Goal: Task Accomplishment & Management: Use online tool/utility

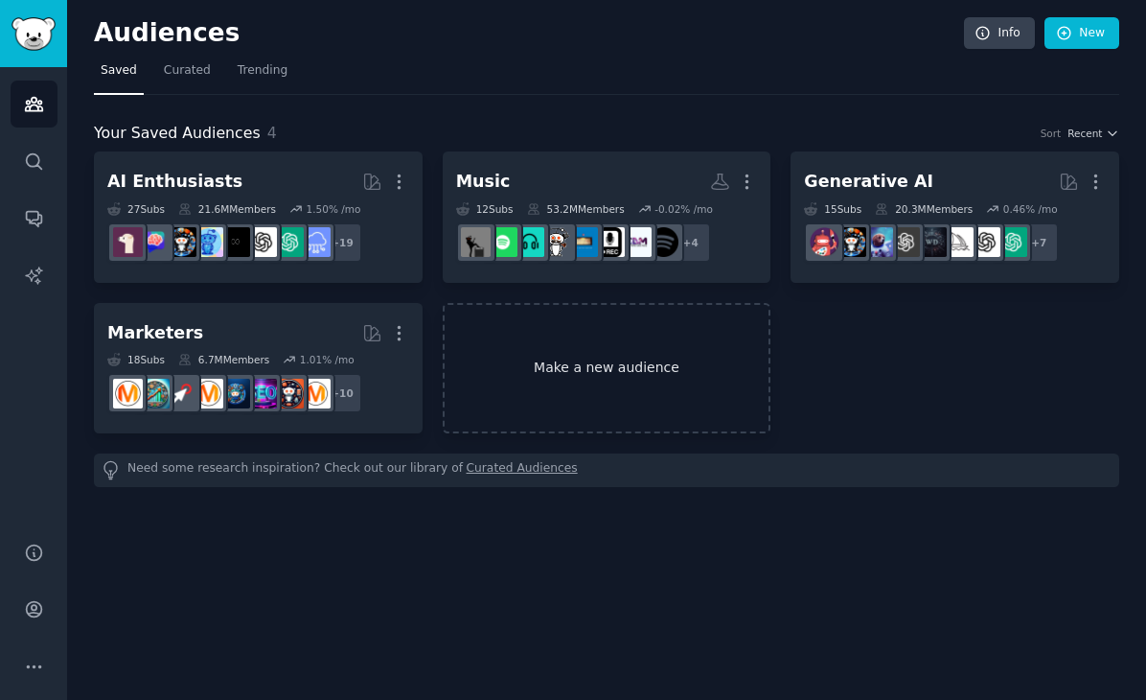
click at [659, 339] on link "Make a new audience" at bounding box center [607, 368] width 329 height 131
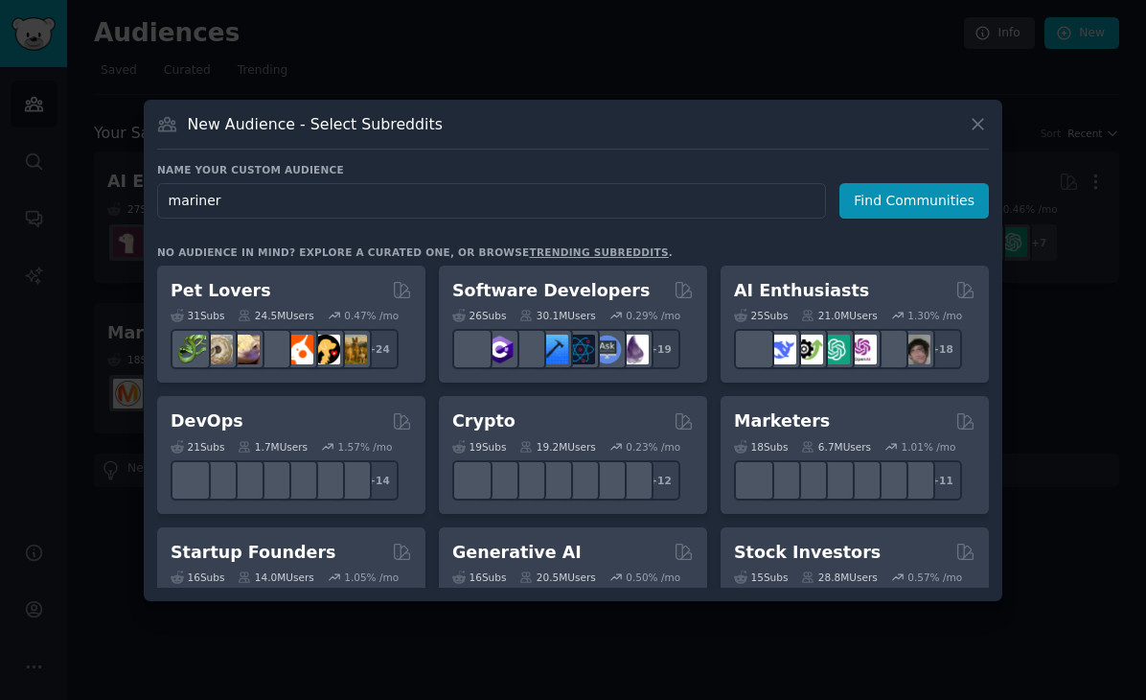
type input "mariners"
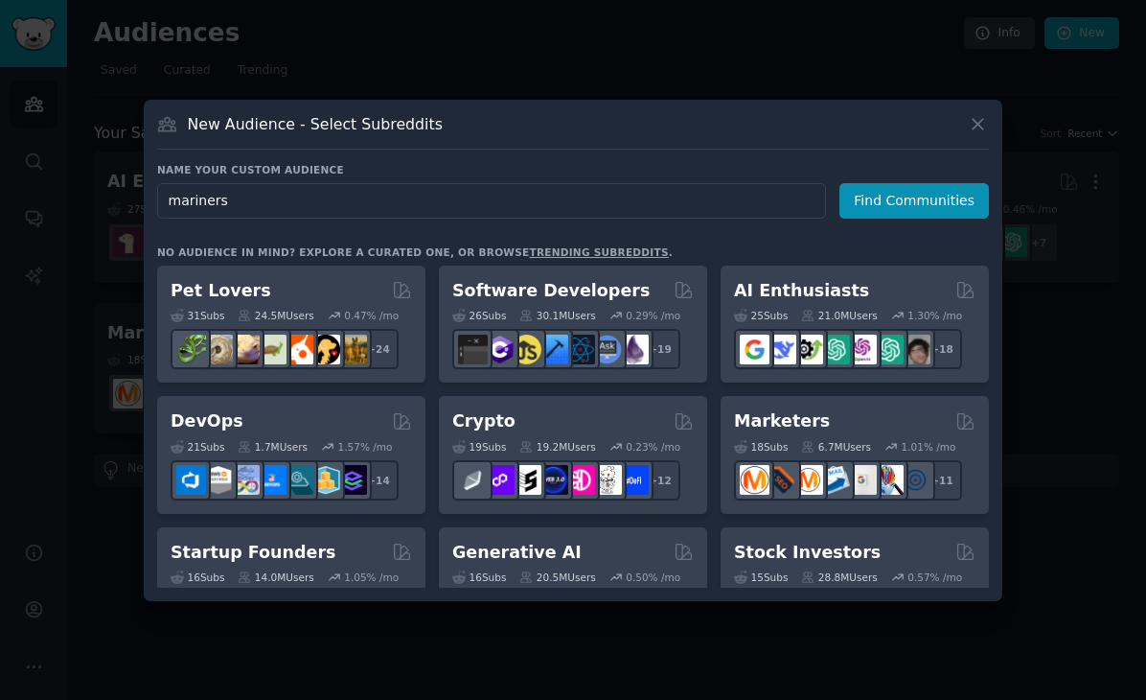
click button "Find Communities" at bounding box center [913, 200] width 149 height 35
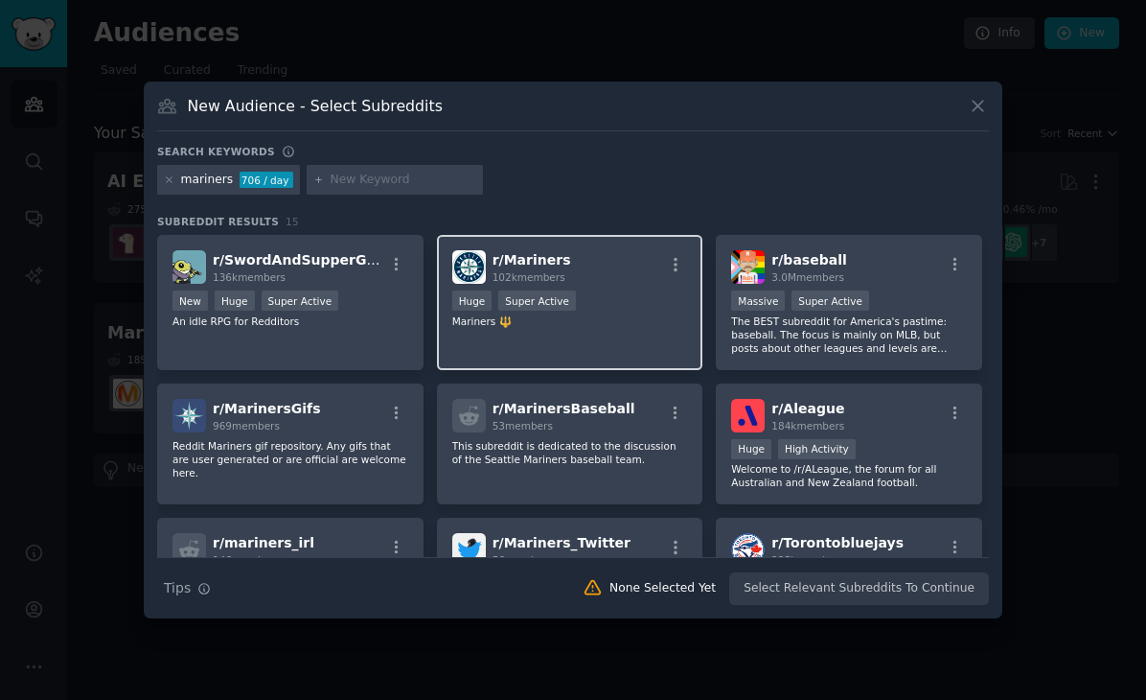
click at [587, 295] on div "Huge Super Active" at bounding box center [570, 302] width 236 height 24
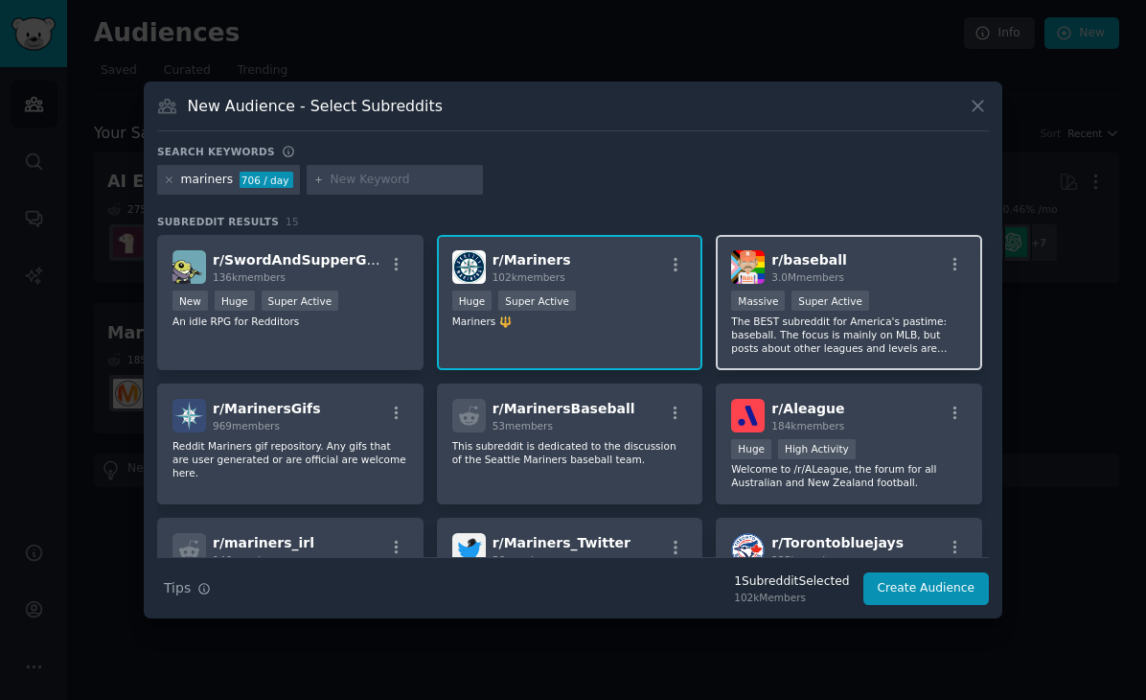
click at [898, 287] on div "r/ baseball 3.0M members >= 95th percentile for submissions / day Massive Super…" at bounding box center [849, 302] width 266 height 135
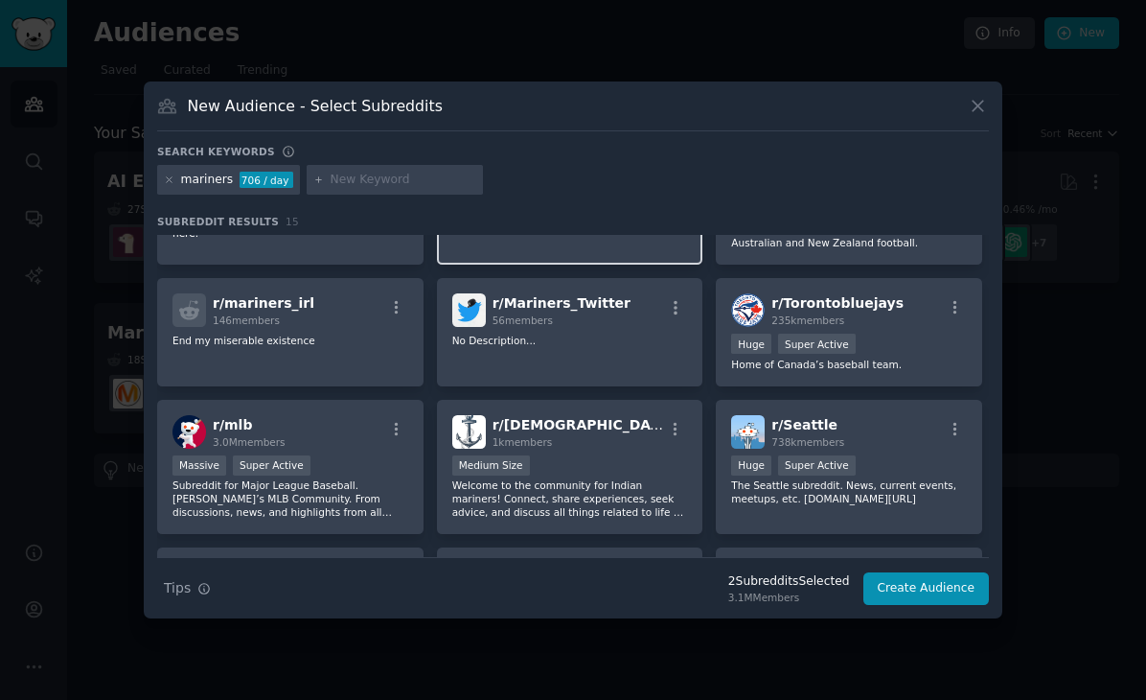
scroll to position [254, 0]
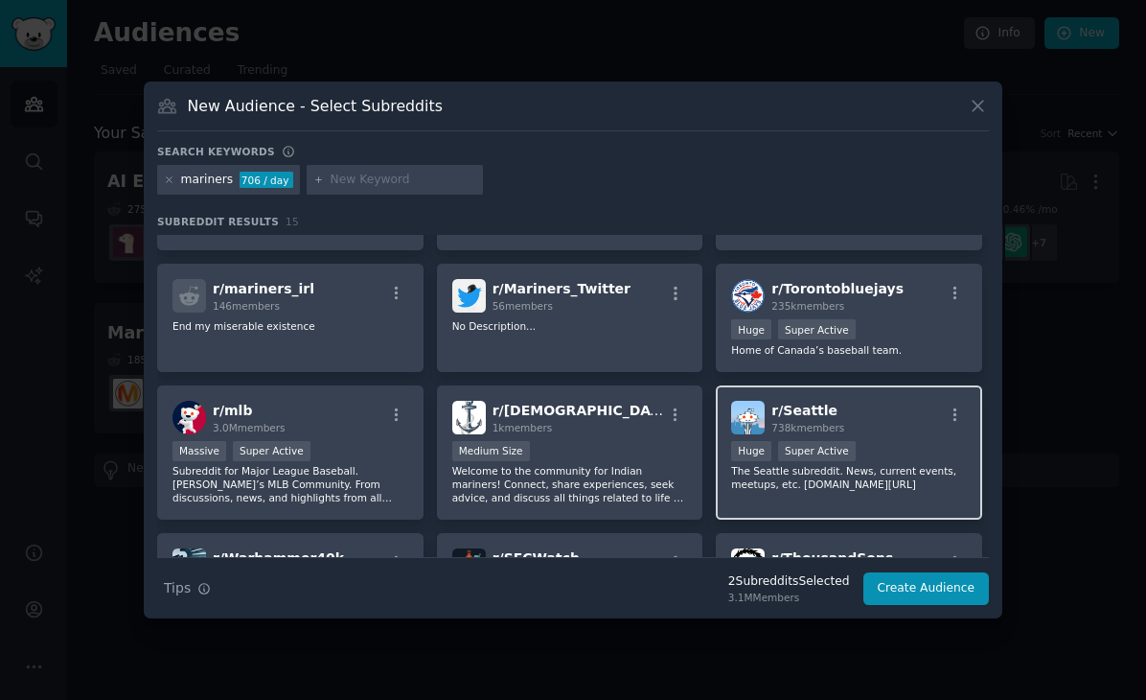
click at [843, 473] on p "The Seattle subreddit. News, current events, meetups, etc. [DOMAIN_NAME][URL]" at bounding box center [849, 477] width 236 height 27
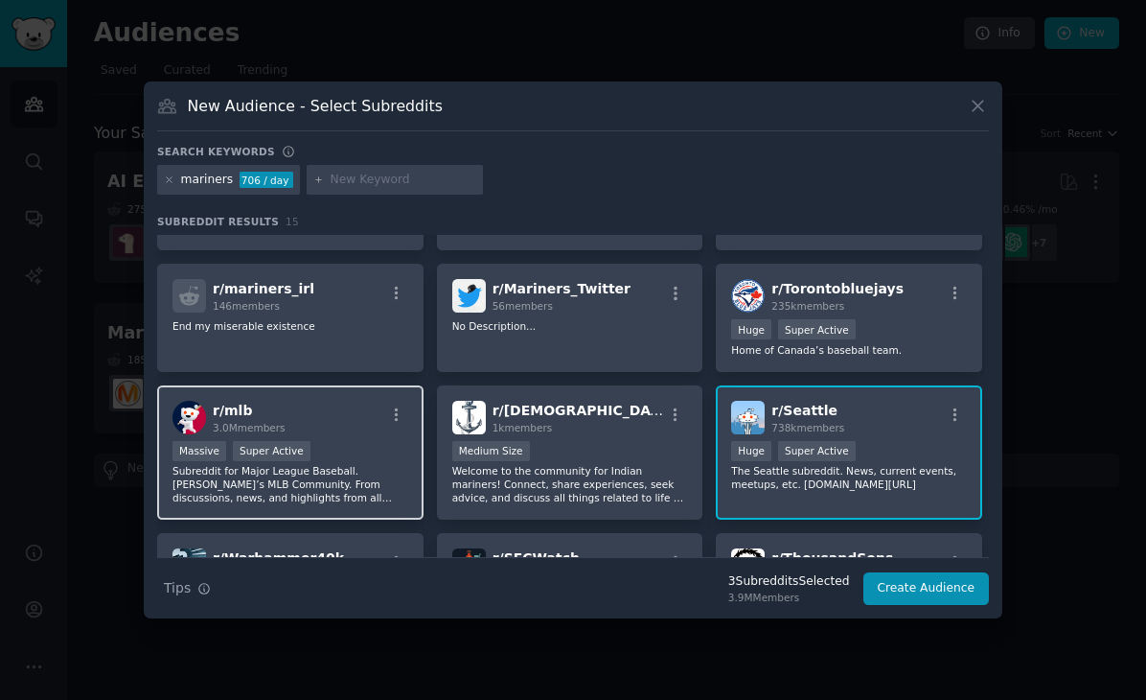
click at [414, 472] on div "r/ mlb 3.0M members Massive Super Active Subreddit for Major League Baseball. […" at bounding box center [290, 452] width 266 height 135
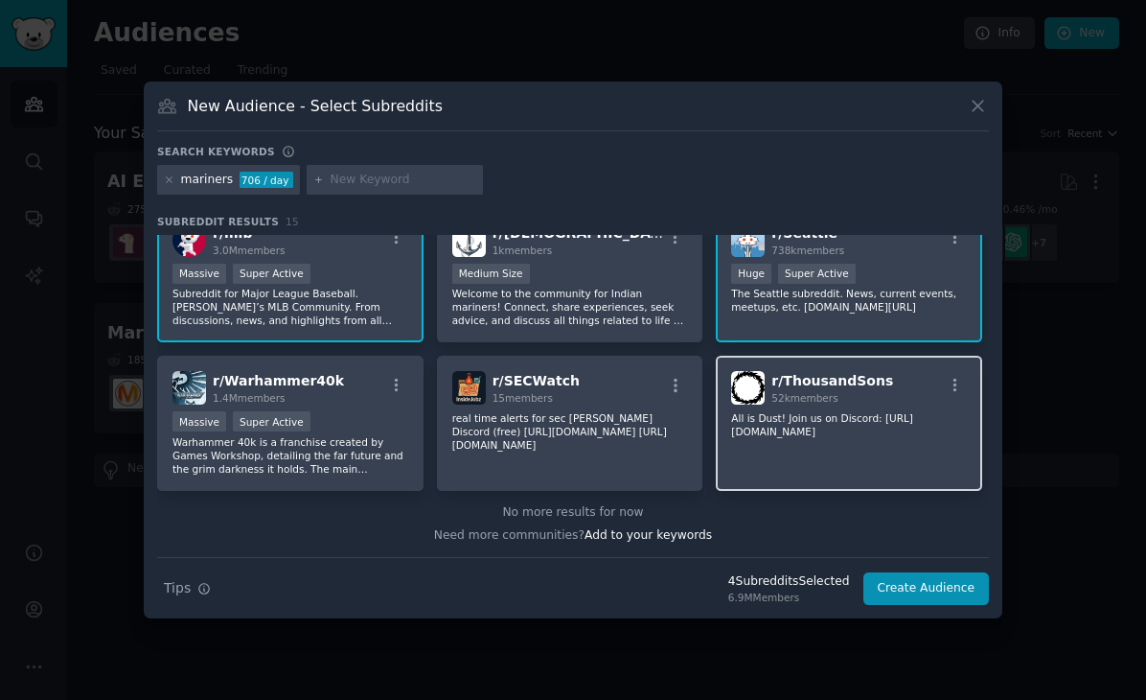
scroll to position [0, 0]
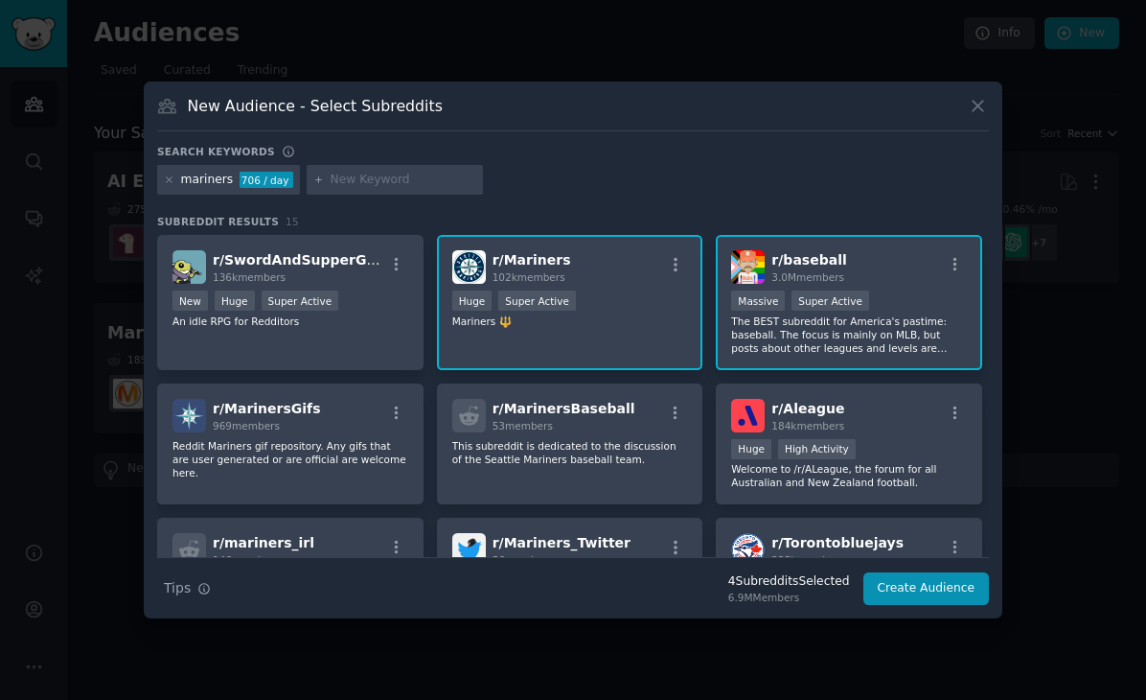
click at [342, 168] on div at bounding box center [395, 180] width 176 height 31
click at [356, 187] on input "text" at bounding box center [404, 180] width 146 height 17
type input "m"
type input "brewers"
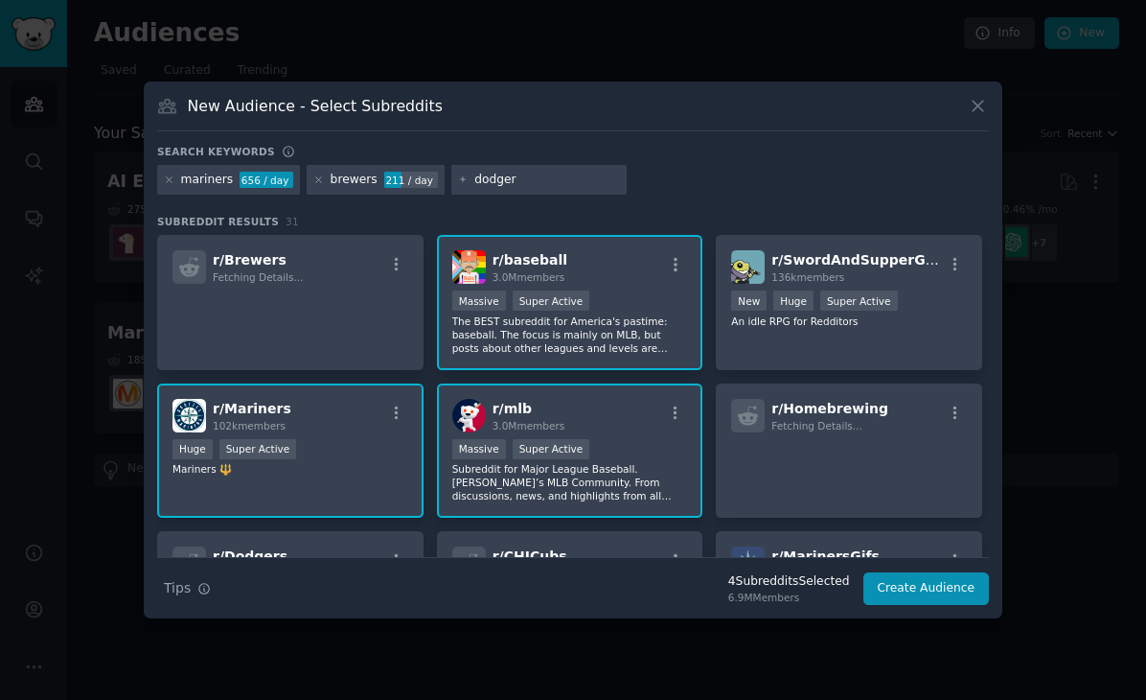
type input "dodgers"
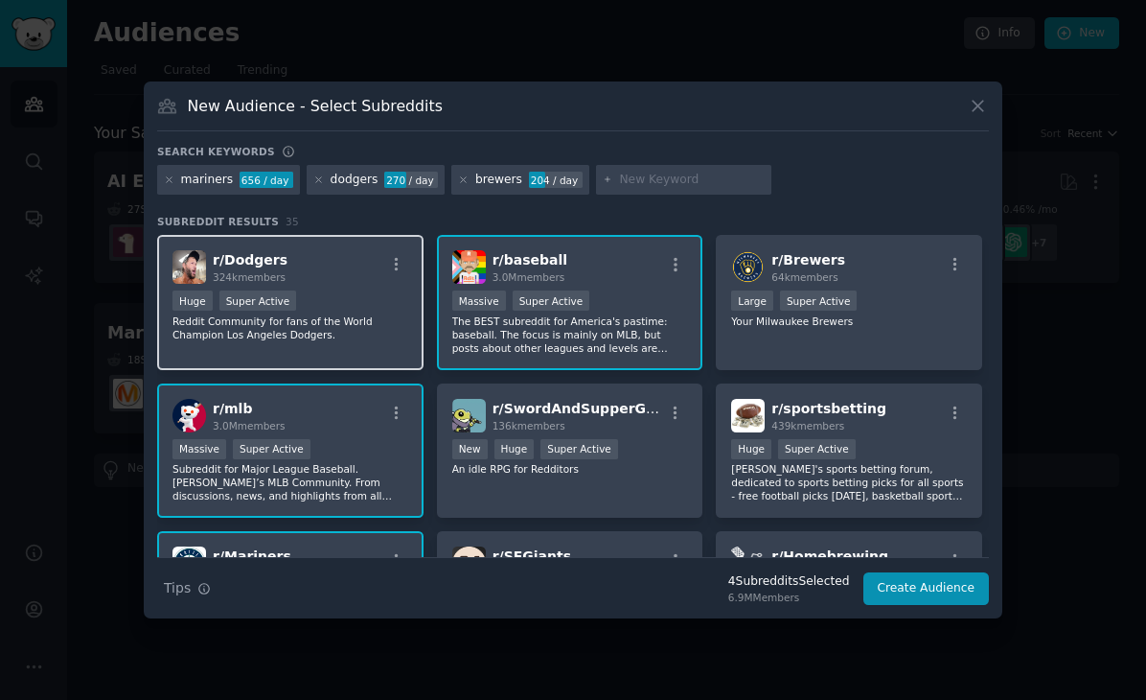
click at [383, 330] on p "Reddit Community for fans of the World Champion Los Angeles Dodgers." at bounding box center [290, 327] width 236 height 27
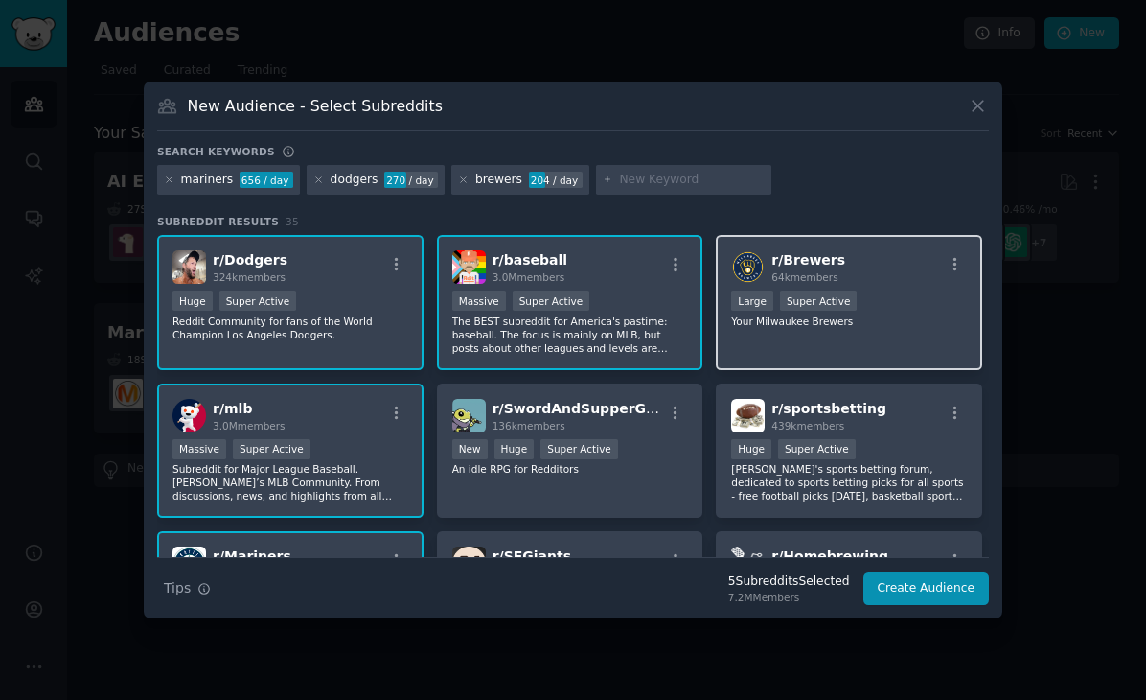
click at [876, 280] on div "r/ Brewers 64k members" at bounding box center [849, 267] width 236 height 34
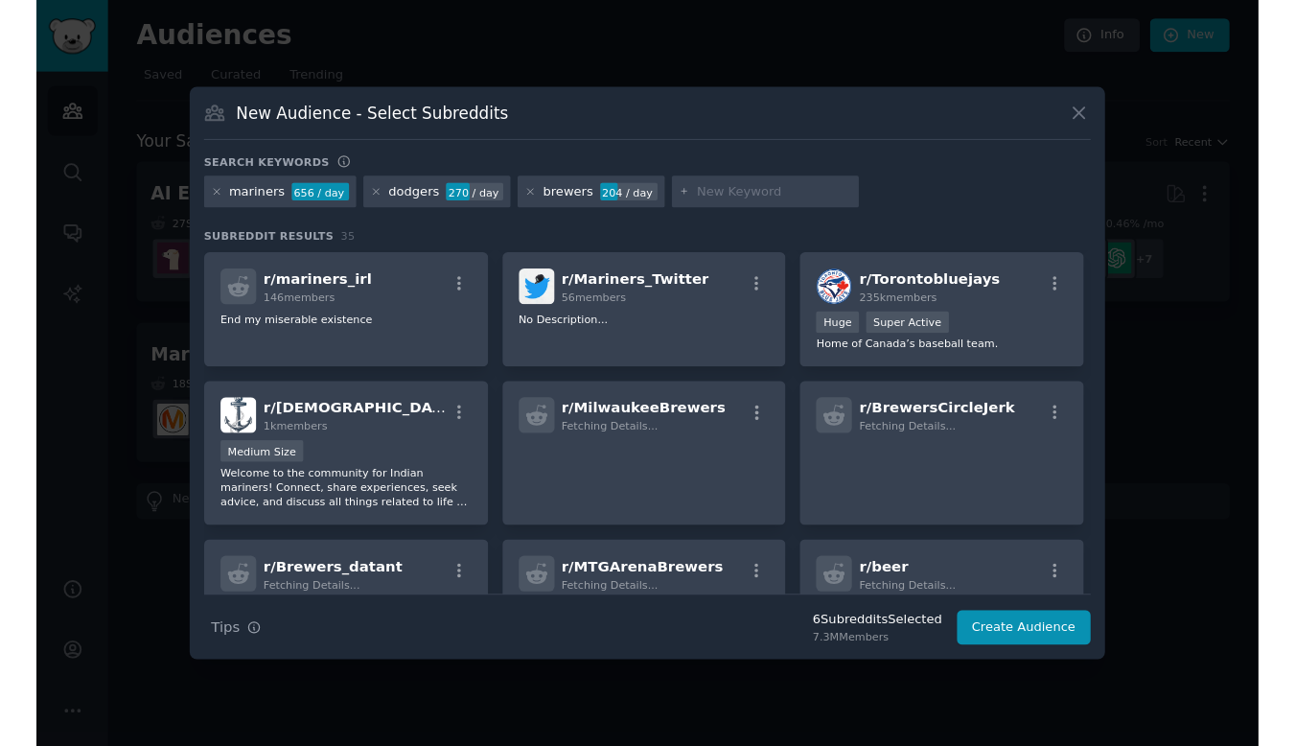
scroll to position [657, 0]
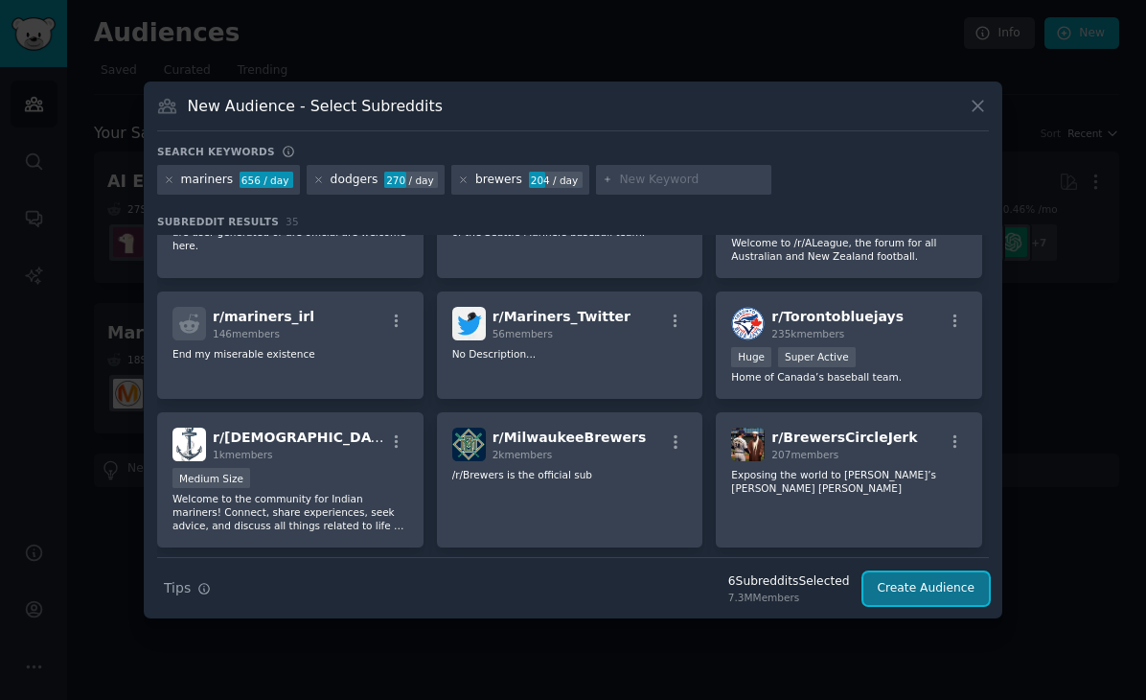
click at [928, 588] on button "Create Audience" at bounding box center [926, 588] width 126 height 33
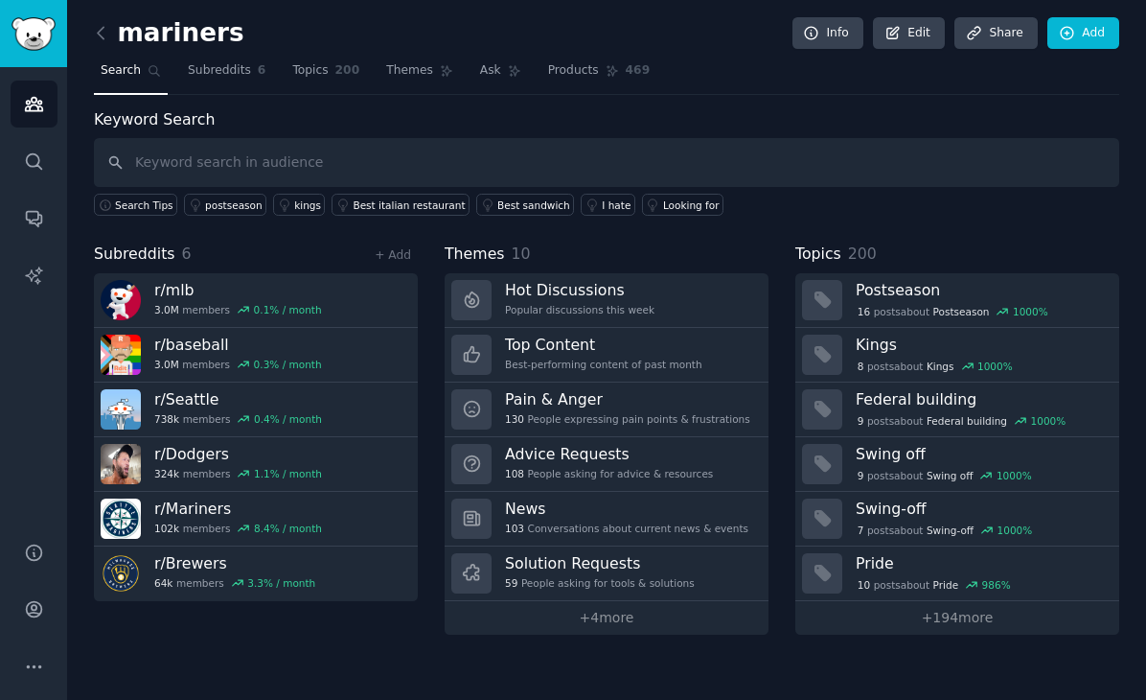
click at [720, 50] on div "mariners Info Edit Share Add" at bounding box center [606, 36] width 1025 height 39
click at [623, 97] on div "mariners Info Edit Share Add Search Subreddits 6 Topics 200 Themes Ask Products…" at bounding box center [606, 331] width 1025 height 608
click at [739, 109] on div "Keyword Search Search Tips postseason kings Best italian restaurant Best sandwi…" at bounding box center [606, 162] width 1025 height 108
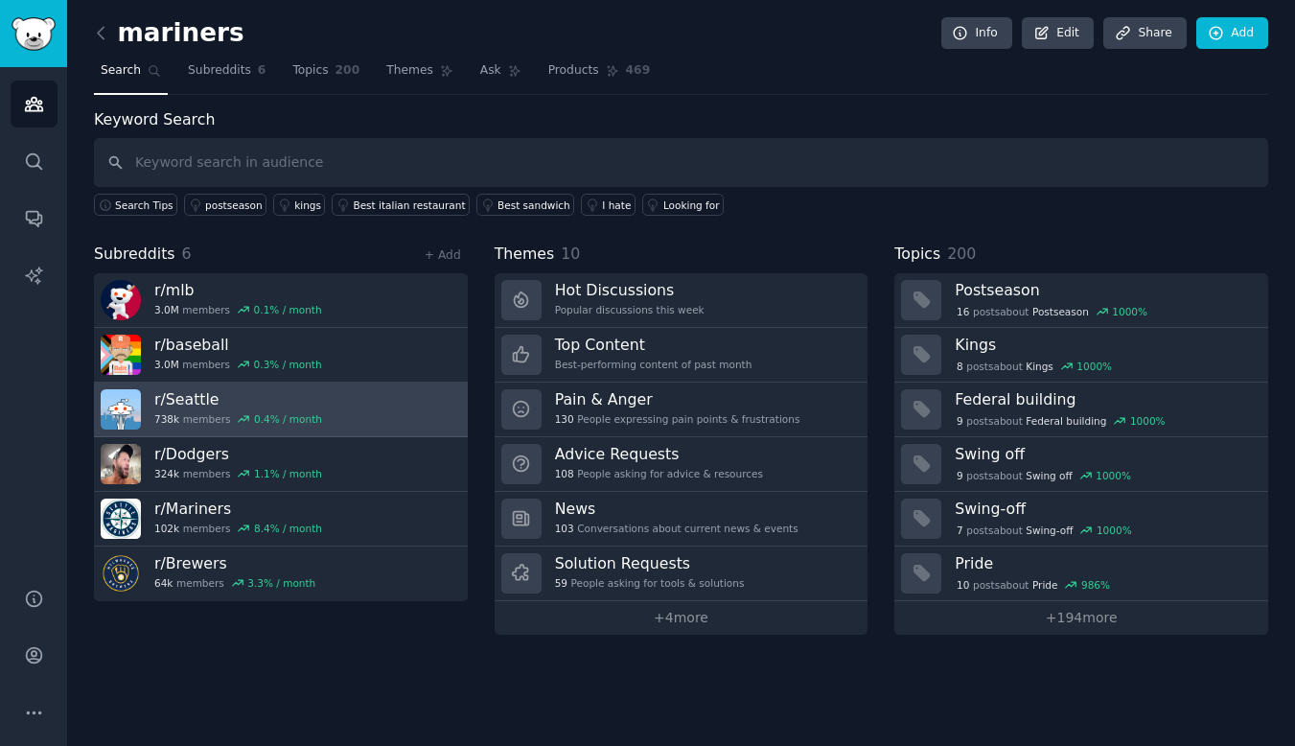
click at [195, 402] on h3 "r/ [GEOGRAPHIC_DATA]" at bounding box center [238, 399] width 168 height 20
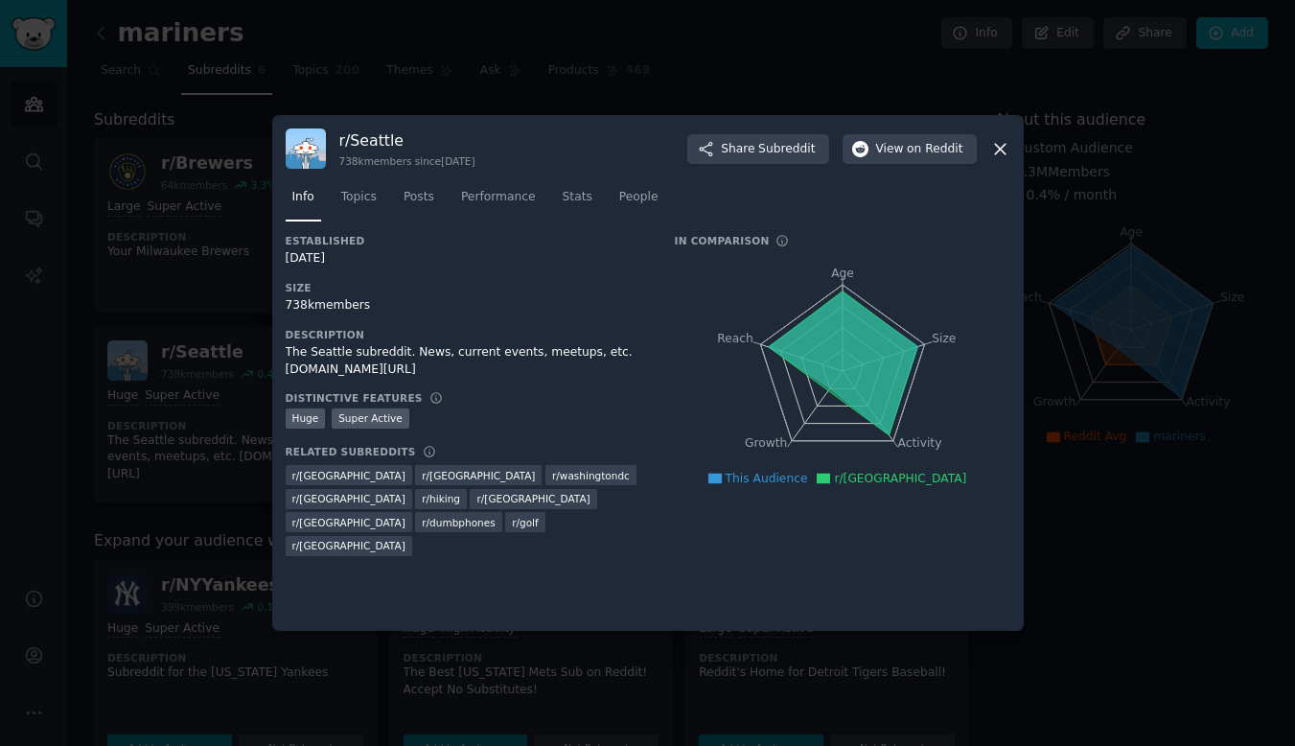
click at [523, 631] on div at bounding box center [647, 373] width 1295 height 746
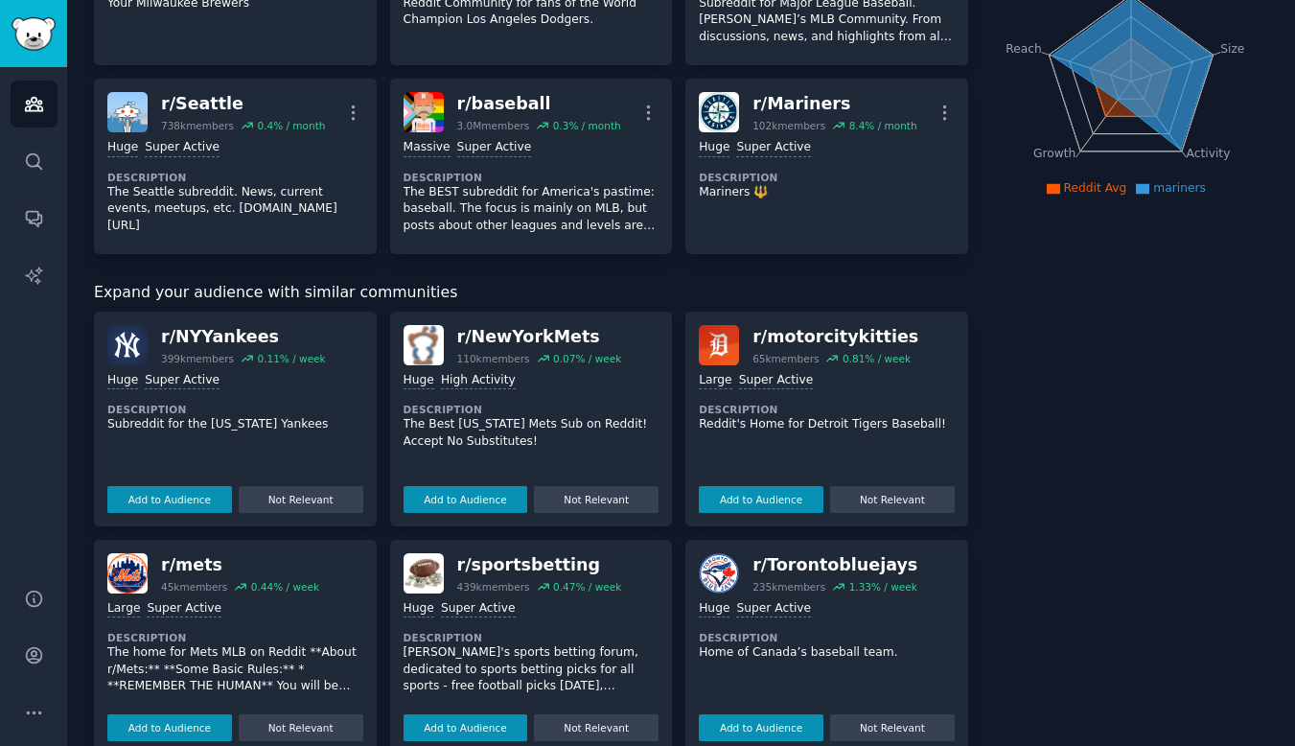
scroll to position [425, 0]
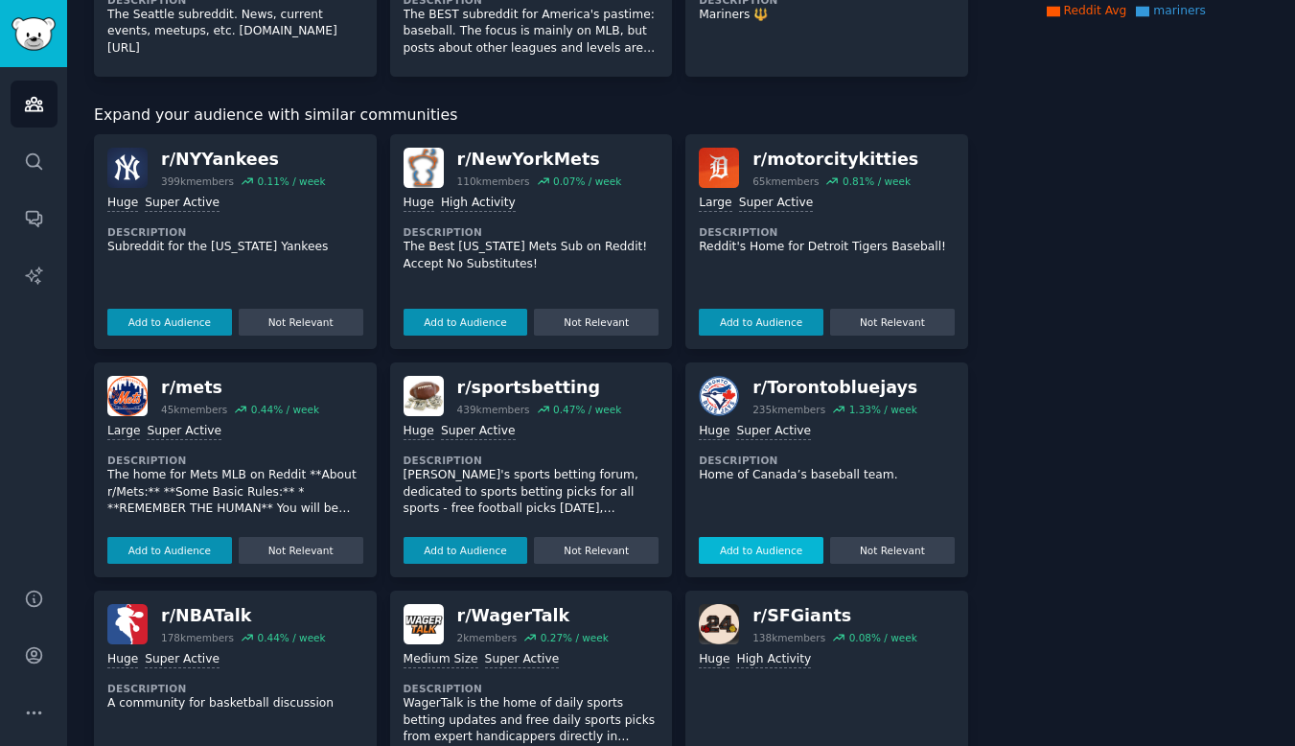
click at [753, 538] on button "Add to Audience" at bounding box center [761, 550] width 125 height 27
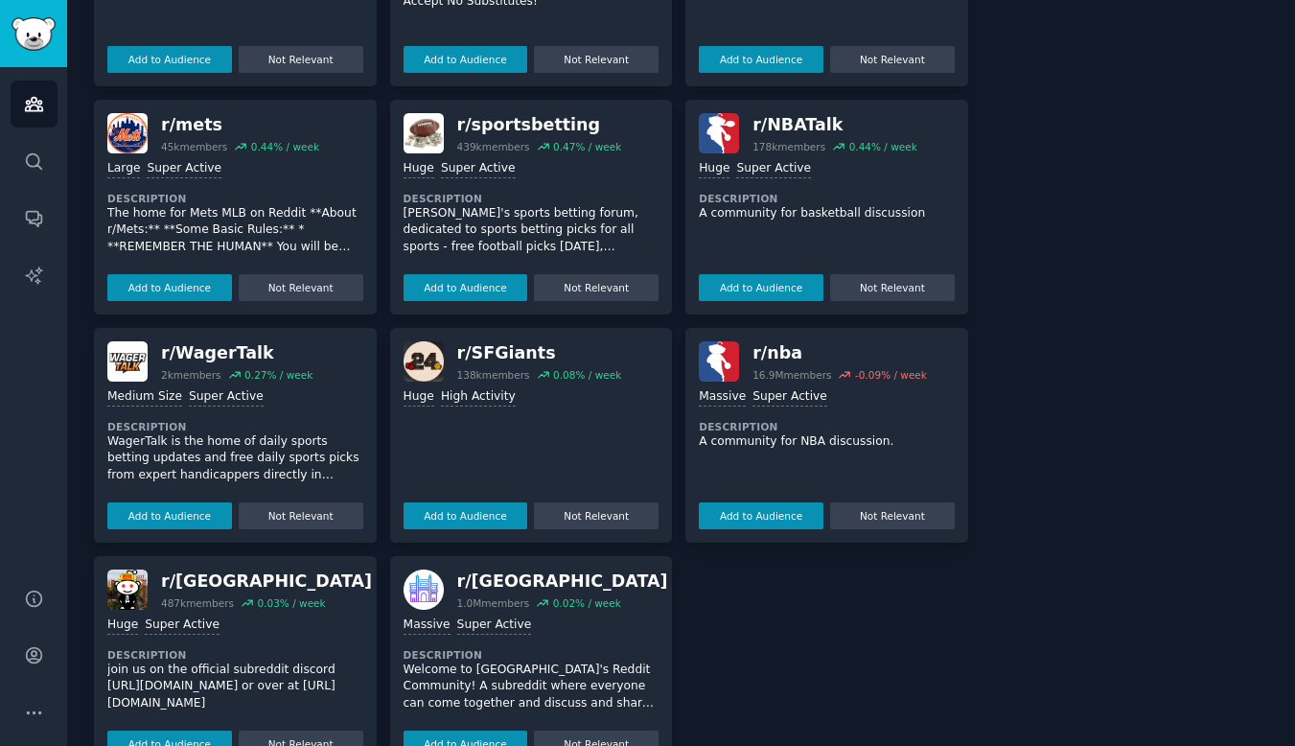
scroll to position [878, 0]
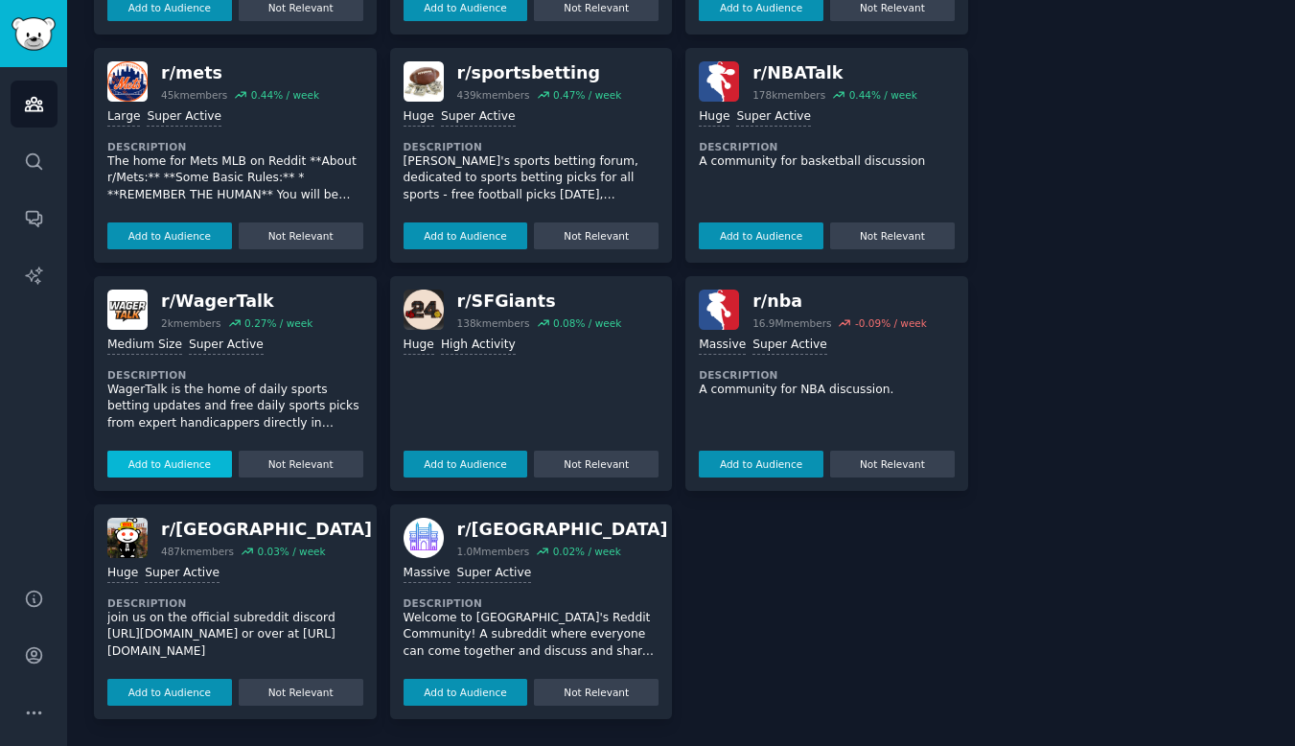
click at [186, 456] on button "Add to Audience" at bounding box center [169, 463] width 125 height 27
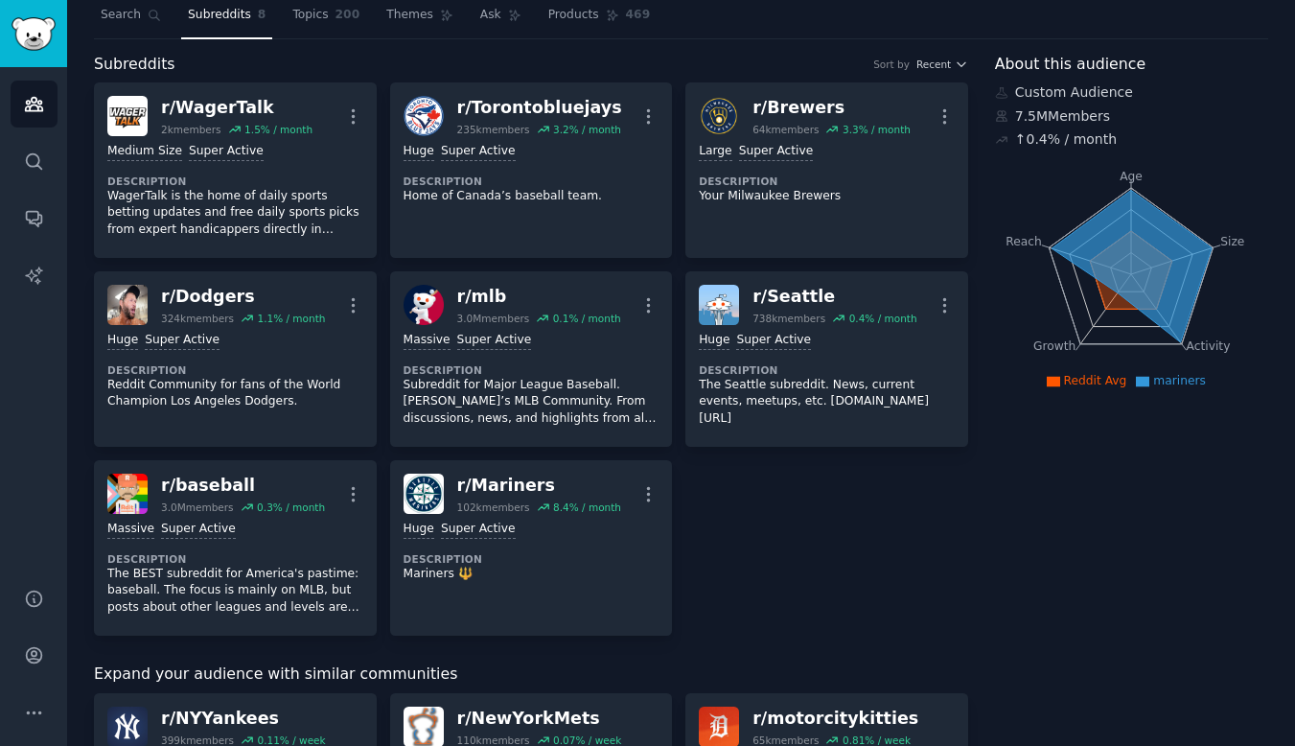
scroll to position [0, 0]
